Goal: Complete application form

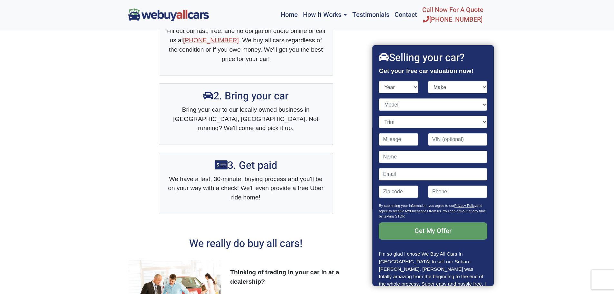
select select "2006"
click at [379, 81] on select "Year [DATE] 2025 2024 2023 2022 2021 2020 2019 2018 2017 2016 2015 2014 2013 20…" at bounding box center [399, 87] width 40 height 12
click at [465, 88] on select "Make Acura Aston [PERSON_NAME] Audi Bentley BMW Bugatti Buick Cadillac Chevrole…" at bounding box center [457, 87] width 59 height 12
select select "HUMMER"
click at [428, 81] on select "Make Acura Aston [PERSON_NAME] Audi Bentley BMW Bugatti Buick Cadillac Chevrole…" at bounding box center [457, 87] width 59 height 12
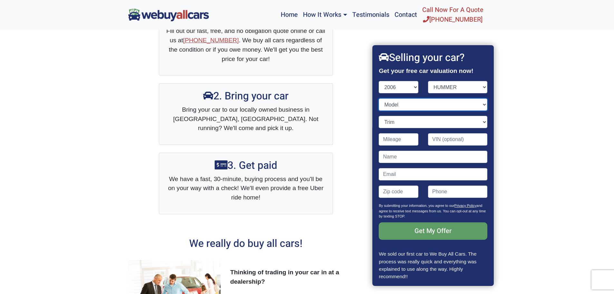
click at [399, 103] on select "Model H1 Alpha H2 H2 SUT H3" at bounding box center [433, 104] width 108 height 12
select select "H3"
click at [379, 98] on select "Model H1 Alpha H2 H2 SUT H3" at bounding box center [433, 104] width 108 height 12
click at [402, 122] on select "Trim 4dr SUV 4WD (3.5L 5cyl)" at bounding box center [433, 122] width 108 height 12
select select "4dr SUV 4WD (3.5L 5cyl)"
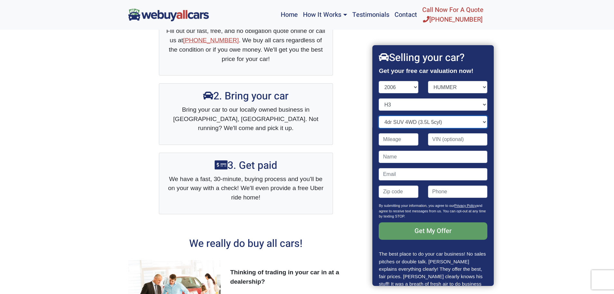
click at [379, 116] on select "Trim 4dr SUV 4WD (3.5L 5cyl)" at bounding box center [433, 122] width 108 height 12
click at [400, 139] on input "Contact form" at bounding box center [399, 139] width 40 height 12
type input "155,000"
click at [443, 142] on input "Contact form" at bounding box center [457, 139] width 59 height 12
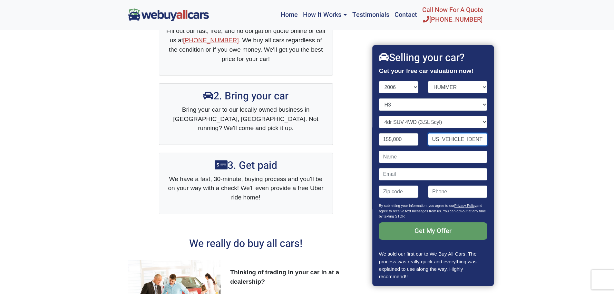
type input "[US_VEHICLE_IDENTIFICATION_NUMBER]"
click at [424, 153] on input "Contact form" at bounding box center [433, 157] width 108 height 12
type input "m"
type input "[PERSON_NAME]"
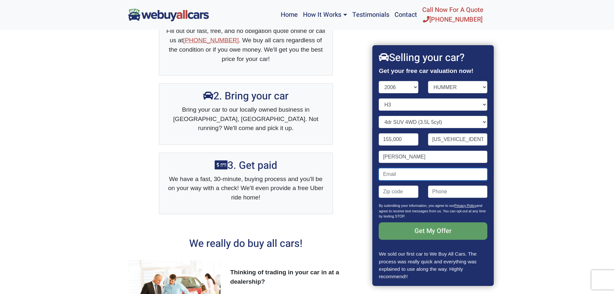
click at [419, 174] on input "Contact form" at bounding box center [433, 174] width 108 height 12
type input "[EMAIL_ADDRESS][DOMAIN_NAME]"
click at [403, 191] on input "Contact form" at bounding box center [399, 191] width 40 height 12
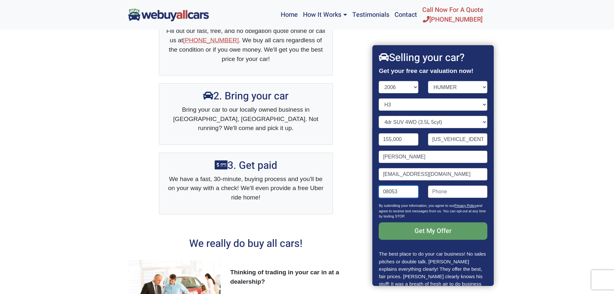
type input "08053"
click at [455, 189] on input "(" at bounding box center [457, 191] width 59 height 12
type input "[PHONE_NUMBER]"
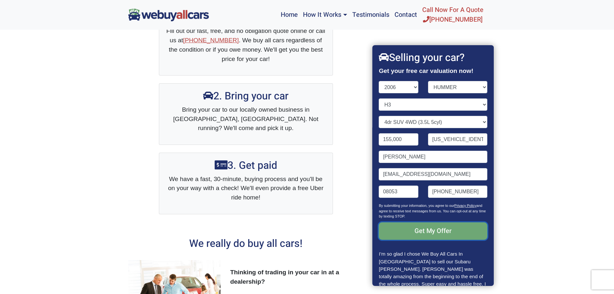
click at [438, 230] on input "Get My Offer" at bounding box center [433, 230] width 108 height 17
